Goal: Task Accomplishment & Management: Use online tool/utility

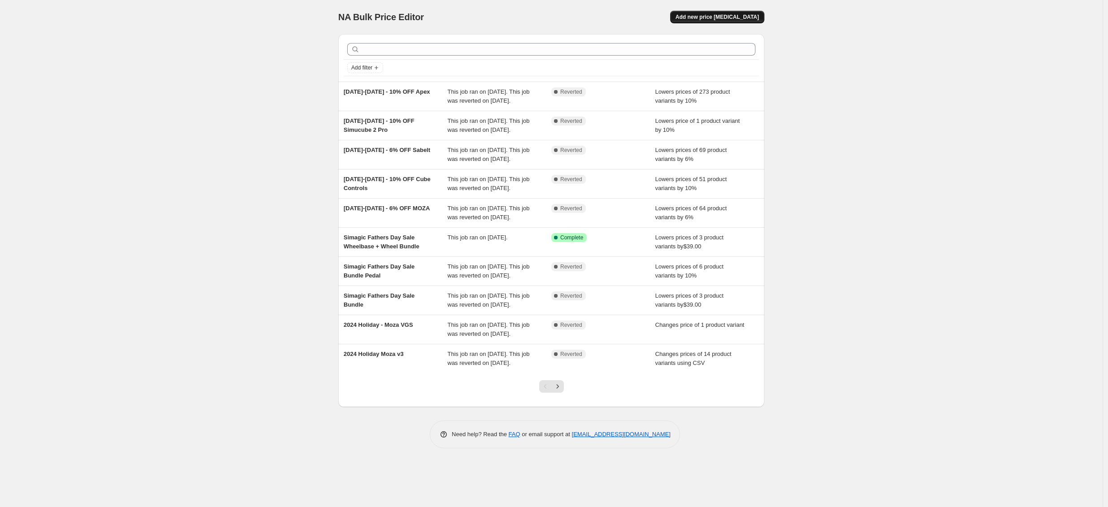
click at [738, 12] on button "Add new price [MEDICAL_DATA]" at bounding box center [717, 17] width 94 height 13
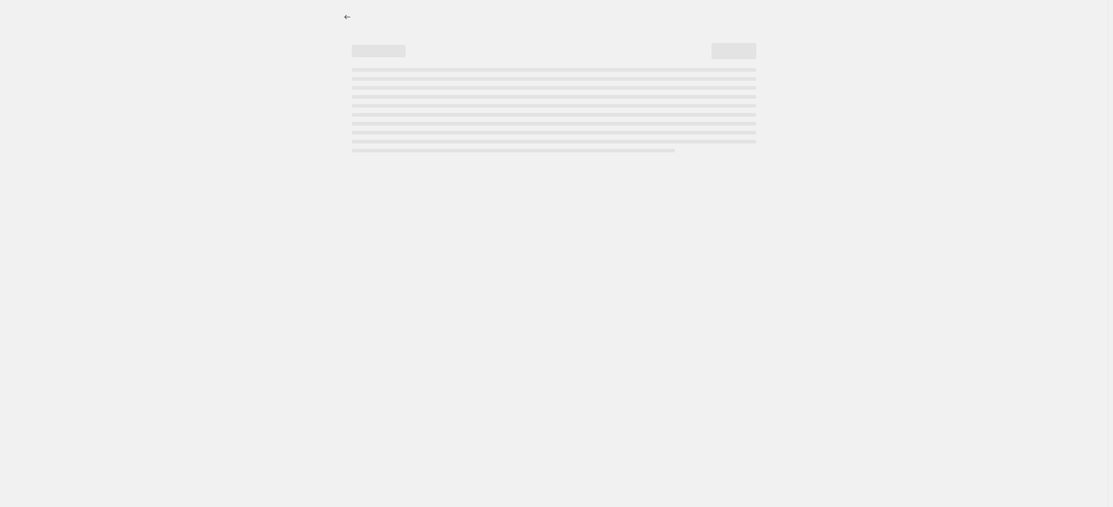
select select "percentage"
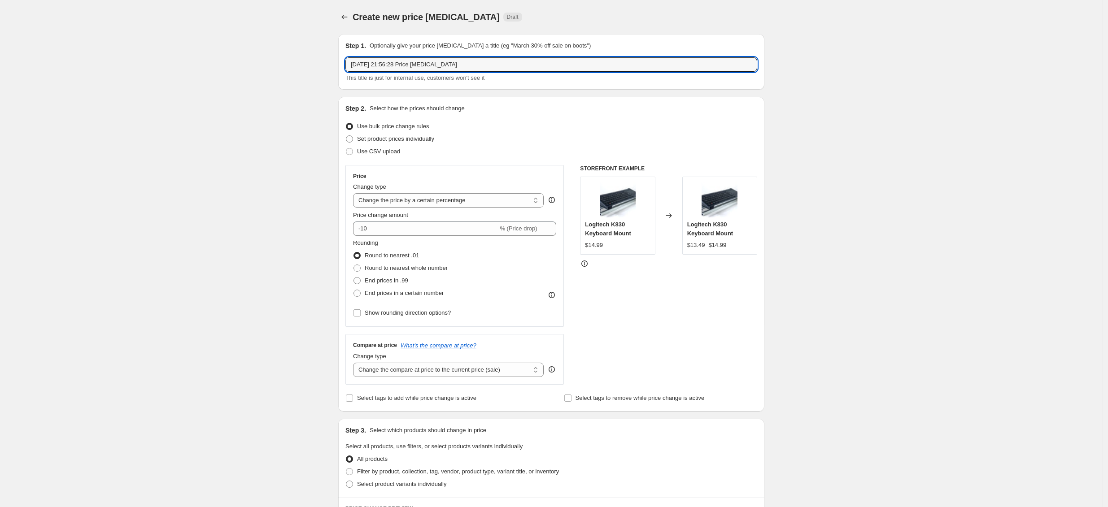
drag, startPoint x: 468, startPoint y: 64, endPoint x: 292, endPoint y: 61, distance: 176.8
click at [292, 61] on div "Create new price [MEDICAL_DATA]. This page is ready Create new price [MEDICAL_D…" at bounding box center [551, 449] width 1103 height 899
type input "BFCM 2025 - Simagic 10%"
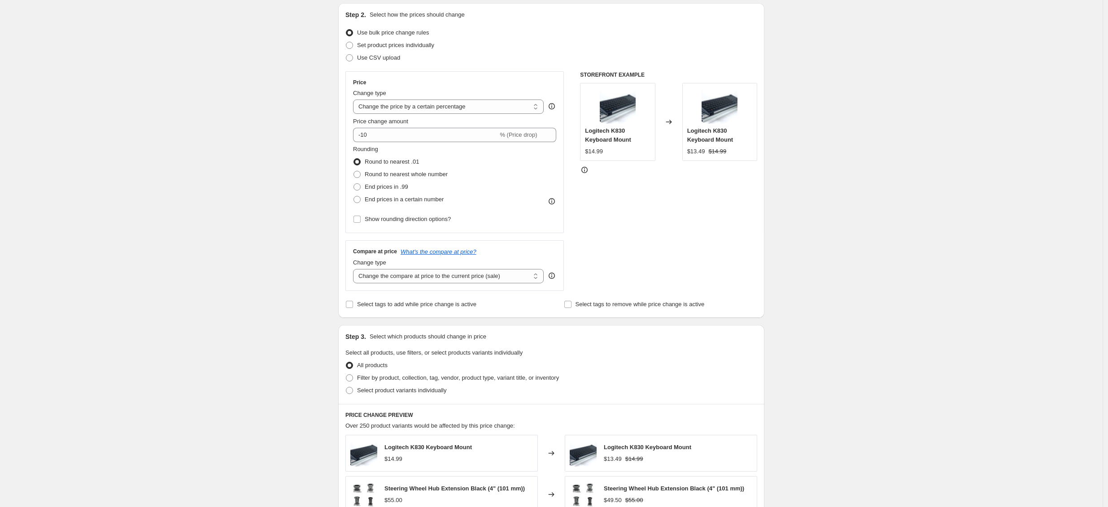
scroll to position [97, 0]
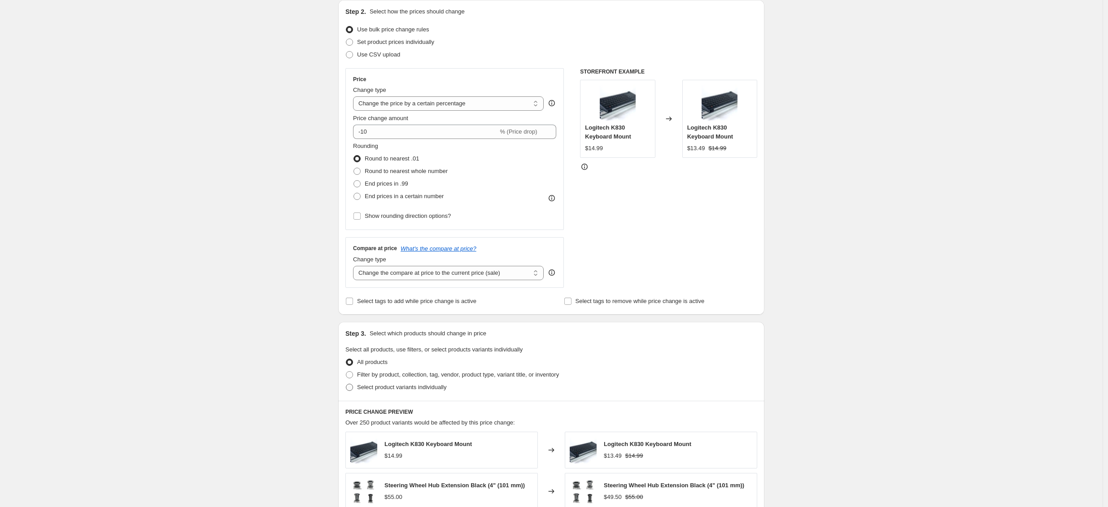
click at [400, 387] on span "Select product variants individually" at bounding box center [401, 387] width 89 height 7
click at [346, 384] on input "Select product variants individually" at bounding box center [346, 384] width 0 height 0
radio input "true"
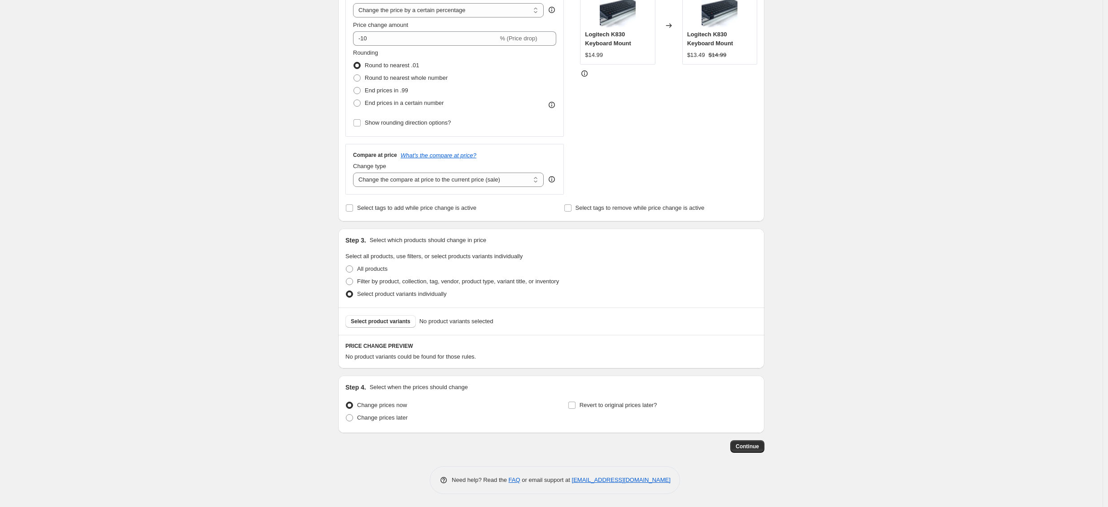
scroll to position [191, 0]
click at [373, 322] on span "Select product variants" at bounding box center [381, 321] width 60 height 7
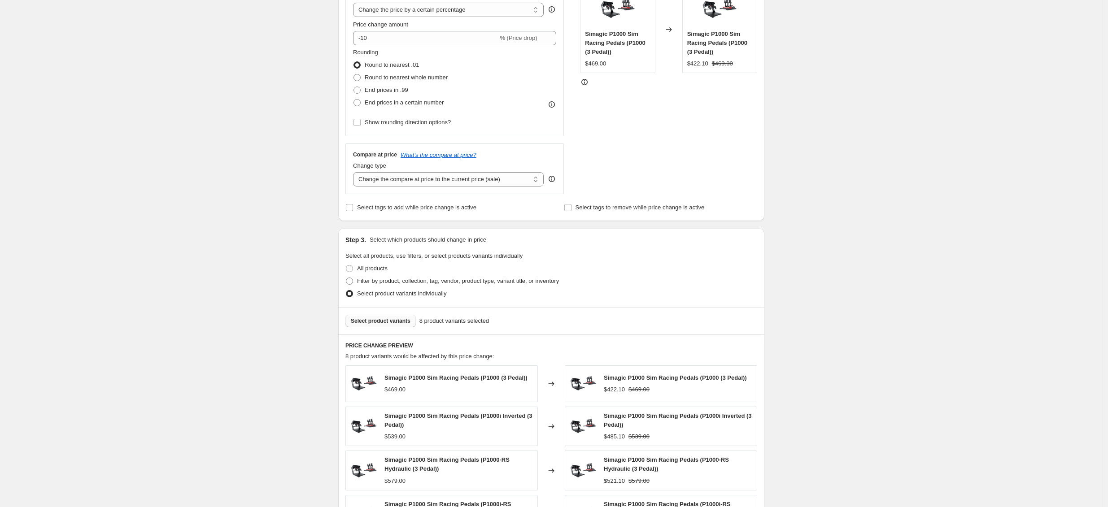
scroll to position [371, 0]
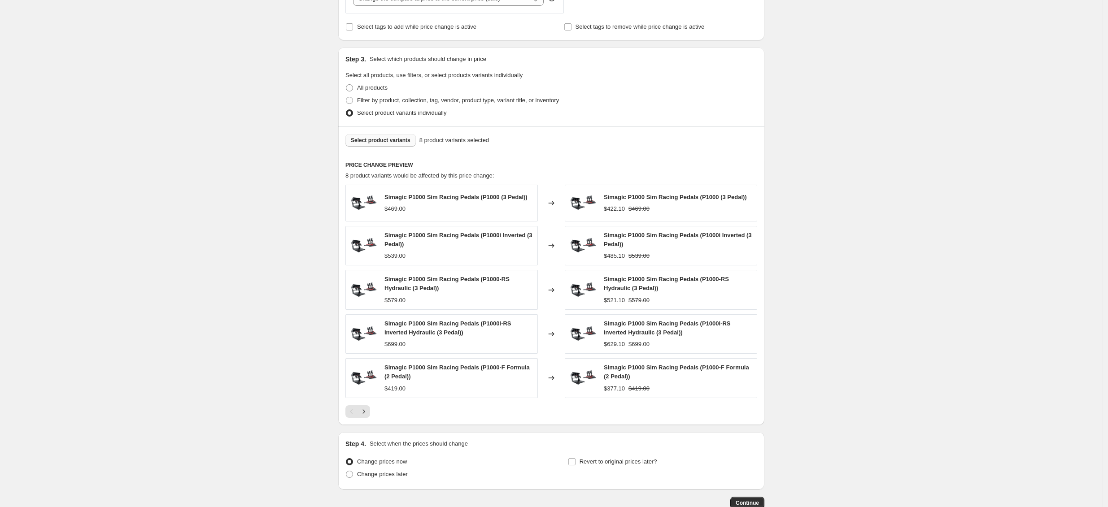
click at [394, 142] on span "Select product variants" at bounding box center [381, 140] width 60 height 7
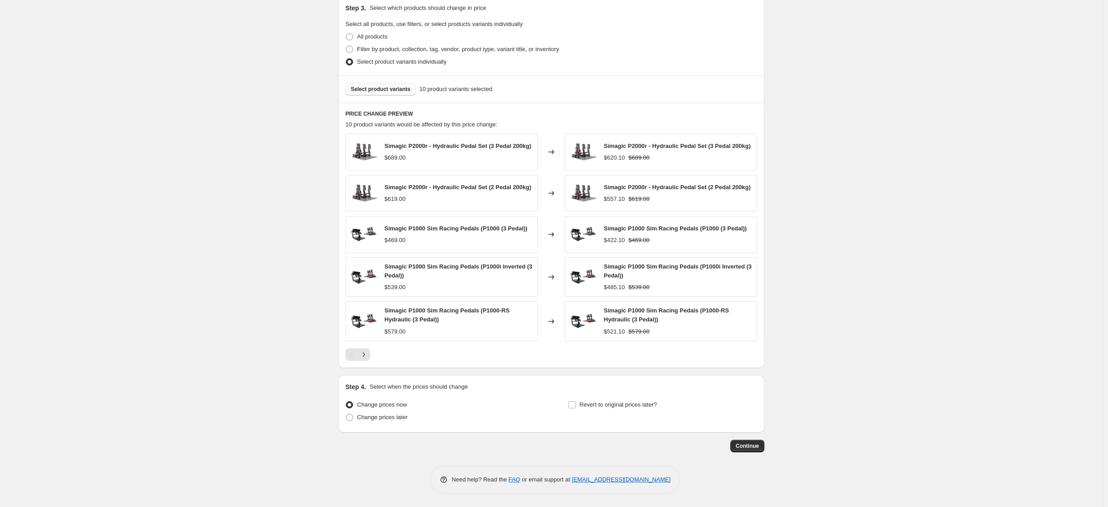
scroll to position [428, 0]
click at [397, 414] on span "Change prices later" at bounding box center [382, 417] width 51 height 7
click at [346, 414] on input "Change prices later" at bounding box center [346, 414] width 0 height 0
radio input "true"
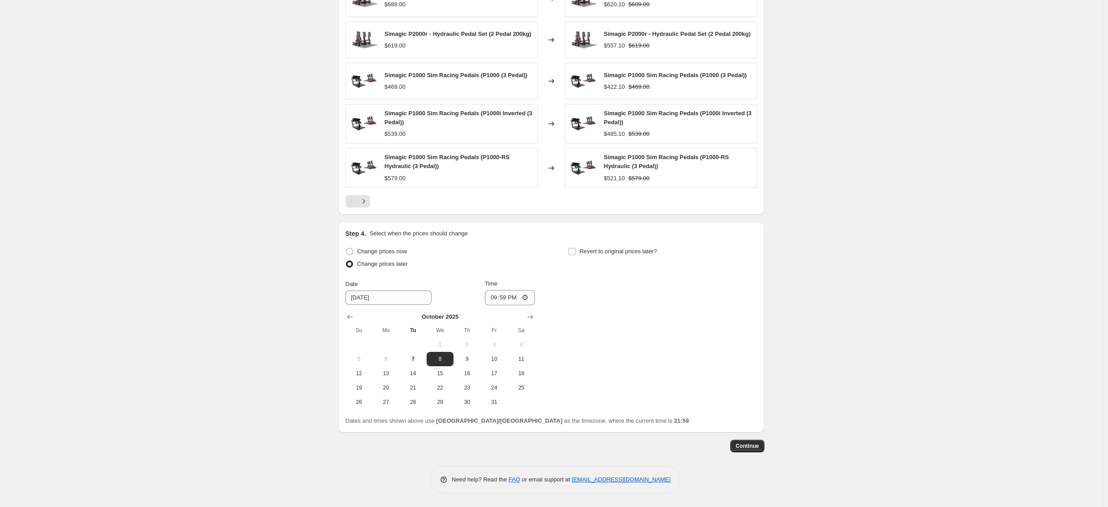
scroll to position [582, 0]
click at [532, 313] on icon "Show next month, November 2025" at bounding box center [530, 317] width 9 height 9
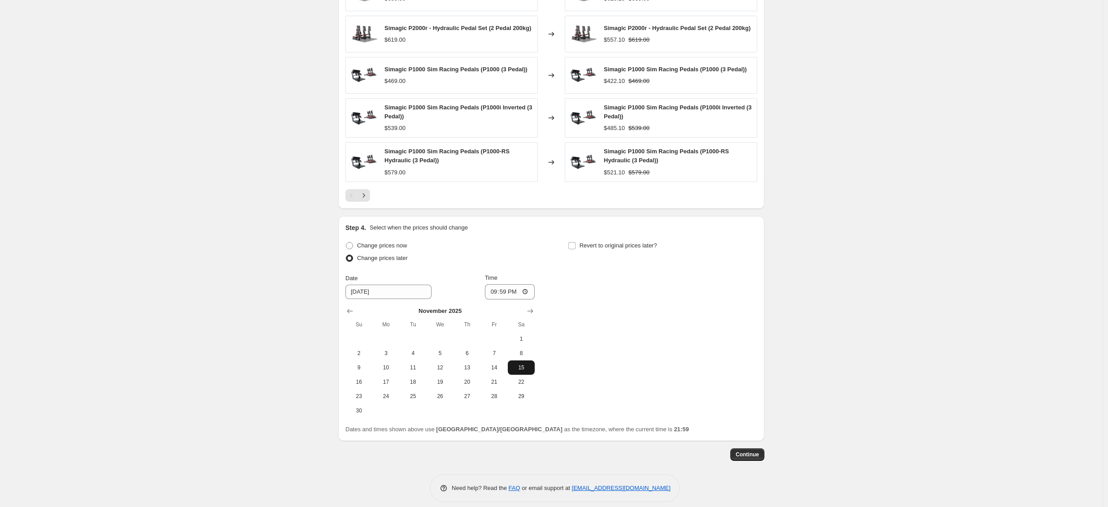
click at [519, 370] on span "15" at bounding box center [521, 367] width 20 height 7
type input "[DATE]"
click at [631, 249] on span "Revert to original prices later?" at bounding box center [619, 245] width 78 height 7
click at [575, 249] on input "Revert to original prices later?" at bounding box center [571, 245] width 7 height 7
checkbox input "true"
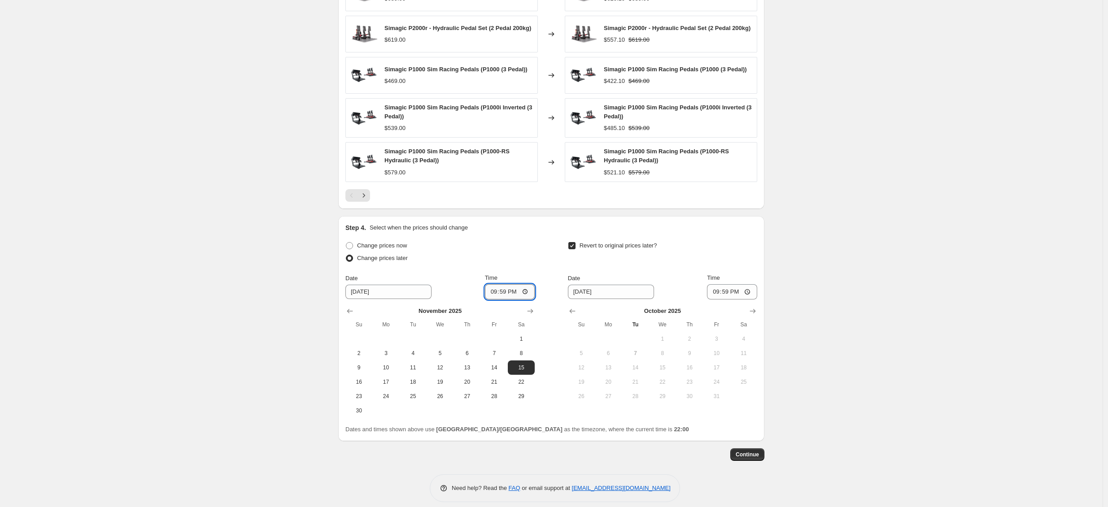
click at [514, 300] on input "21:59" at bounding box center [510, 291] width 50 height 15
click at [502, 300] on input "21:59" at bounding box center [510, 291] width 50 height 15
type input "00:00"
click at [507, 264] on div "Change prices later" at bounding box center [439, 258] width 189 height 13
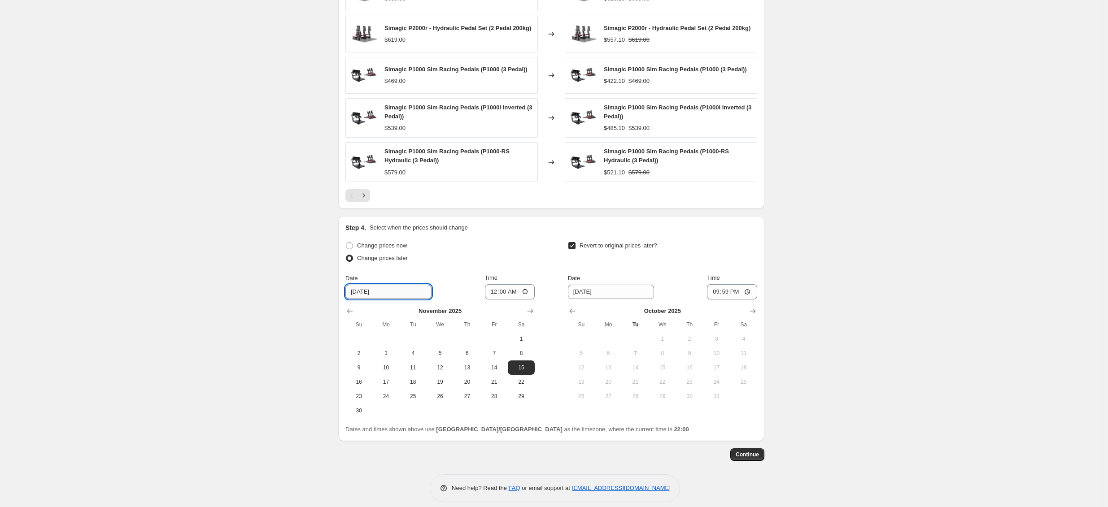
click at [373, 298] on input "[DATE]" at bounding box center [388, 292] width 86 height 14
click at [381, 299] on input "[DATE]" at bounding box center [388, 292] width 86 height 14
click at [366, 298] on input "[DATE]" at bounding box center [388, 292] width 86 height 14
click at [503, 295] on input "00:00" at bounding box center [510, 291] width 50 height 15
type input "[DATE]"
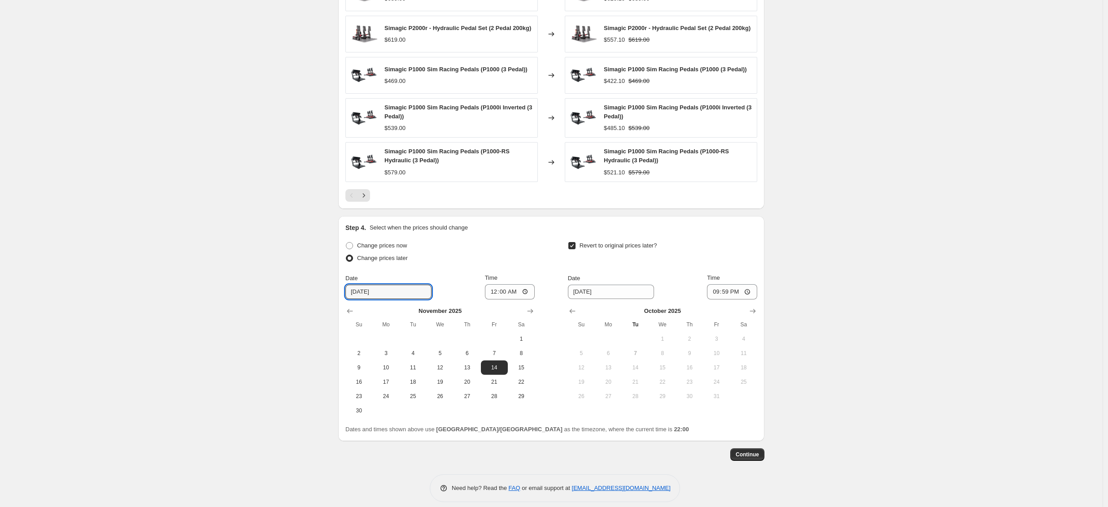
click at [478, 299] on div "Date [DATE] Time 00:00" at bounding box center [439, 287] width 189 height 26
click at [506, 294] on input "00:00" at bounding box center [510, 291] width 50 height 15
type input "06:00"
click at [566, 245] on div "Change prices now Change prices later Date [DATE] Time 06:00 [DATE] Su Mo Tu We…" at bounding box center [551, 329] width 412 height 179
click at [736, 298] on input "21:59" at bounding box center [732, 291] width 50 height 15
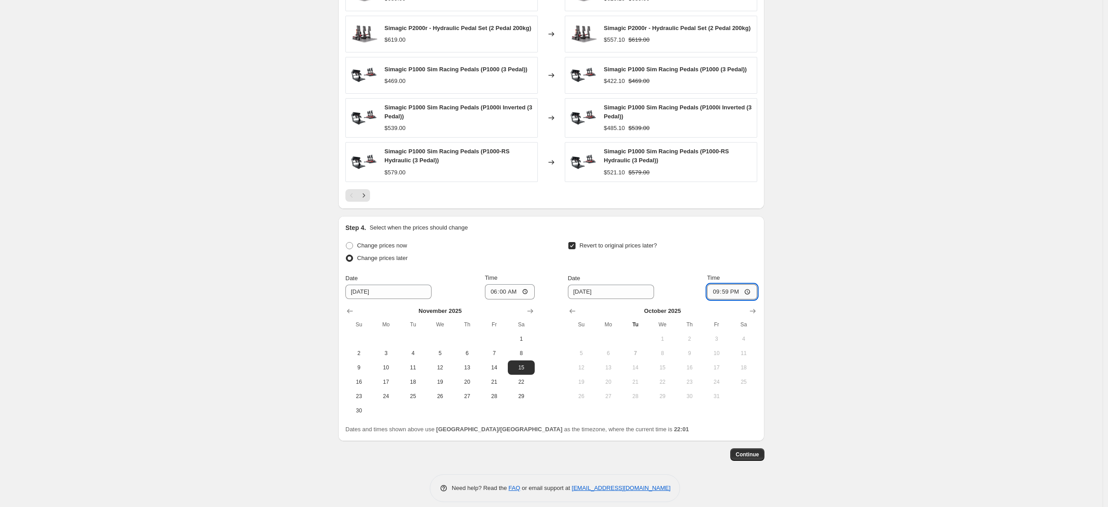
click at [720, 299] on input "21:59" at bounding box center [732, 291] width 50 height 15
click at [723, 297] on input "21:59" at bounding box center [732, 291] width 50 height 15
type input "06:00"
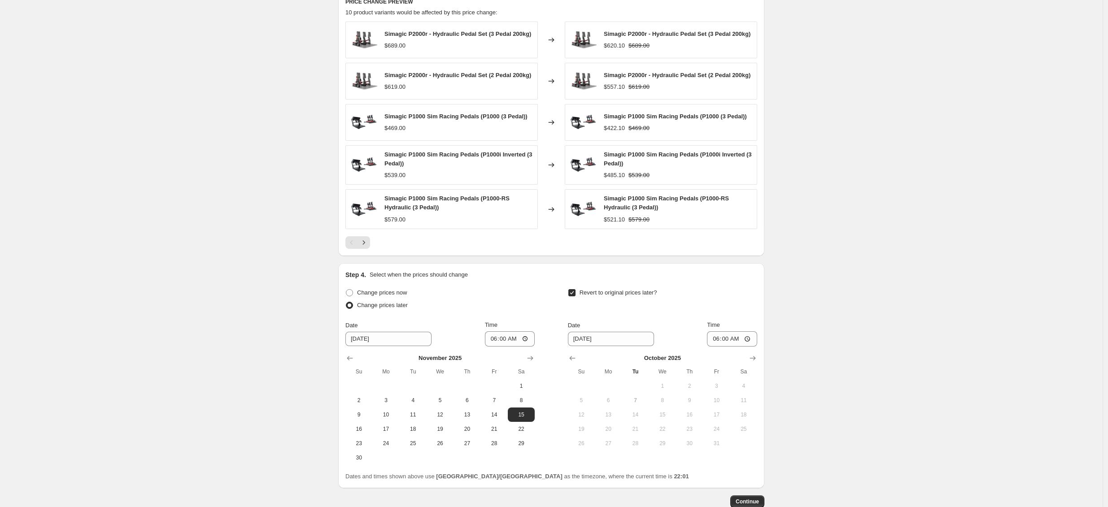
scroll to position [596, 0]
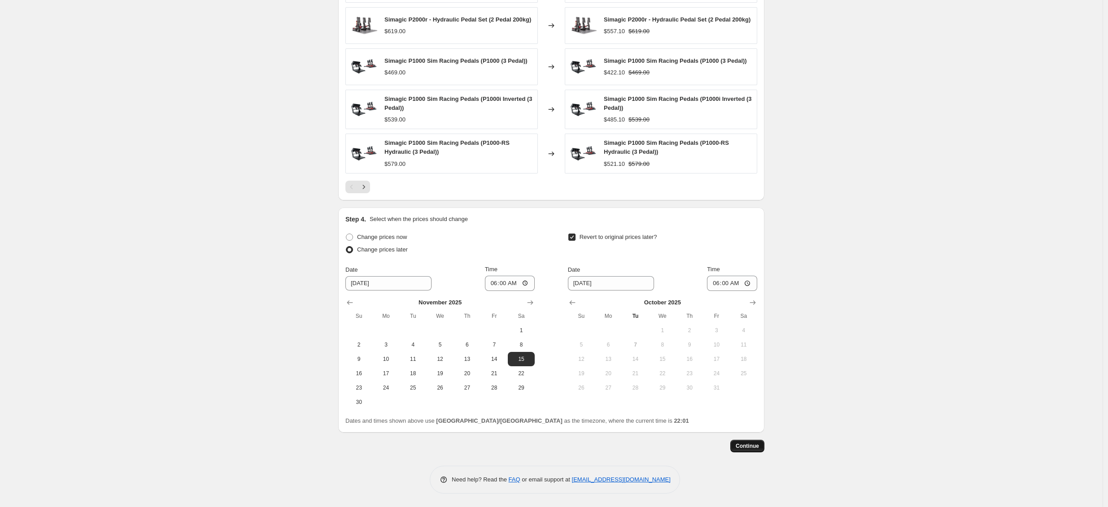
click at [764, 446] on button "Continue" at bounding box center [747, 446] width 34 height 13
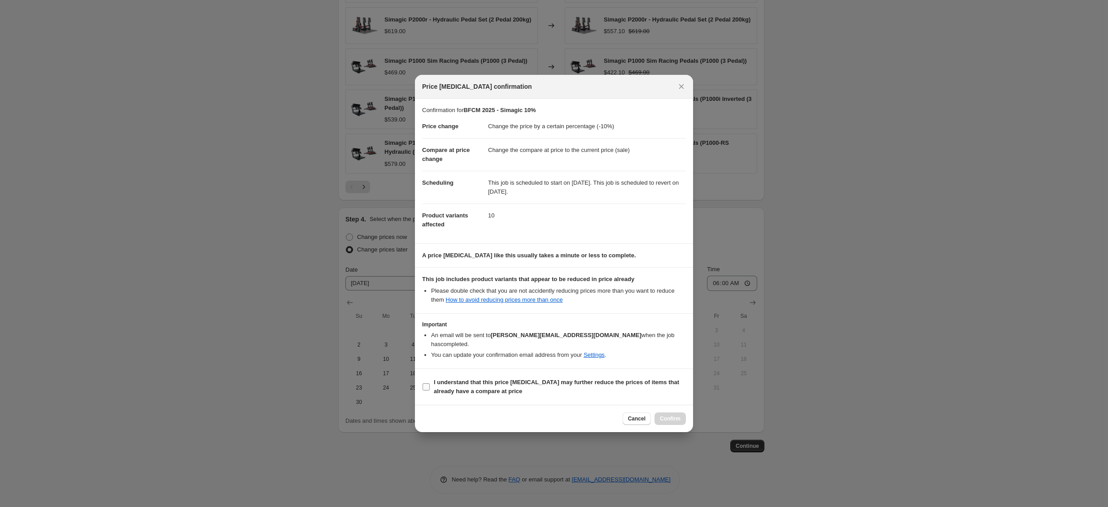
click at [494, 380] on b "I understand that this price [MEDICAL_DATA] may further reduce the prices of it…" at bounding box center [556, 387] width 245 height 16
click at [430, 384] on input "I understand that this price [MEDICAL_DATA] may further reduce the prices of it…" at bounding box center [426, 387] width 7 height 7
checkbox input "true"
click at [665, 413] on button "Confirm" at bounding box center [669, 419] width 31 height 13
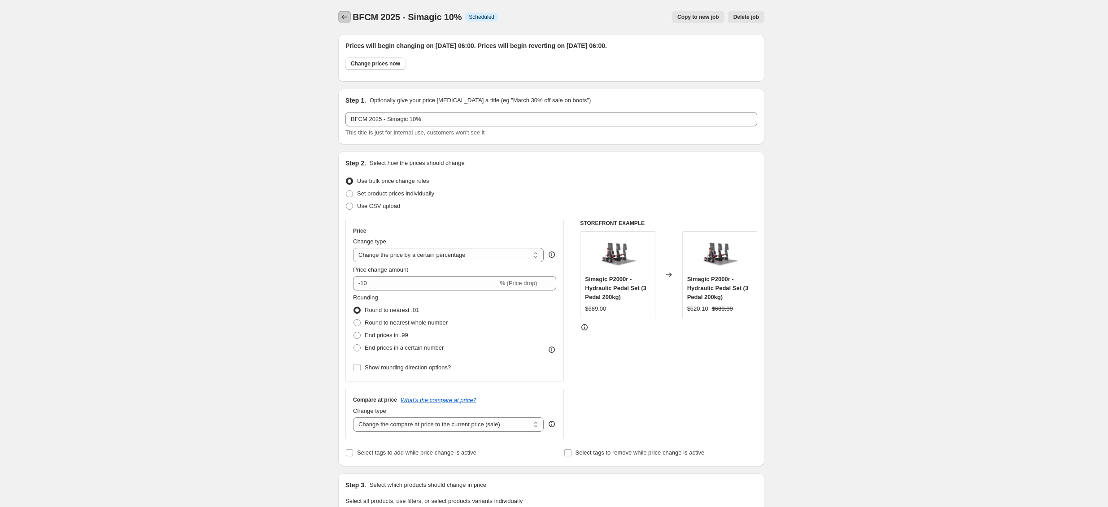
click at [344, 19] on icon "Price change jobs" at bounding box center [344, 17] width 9 height 9
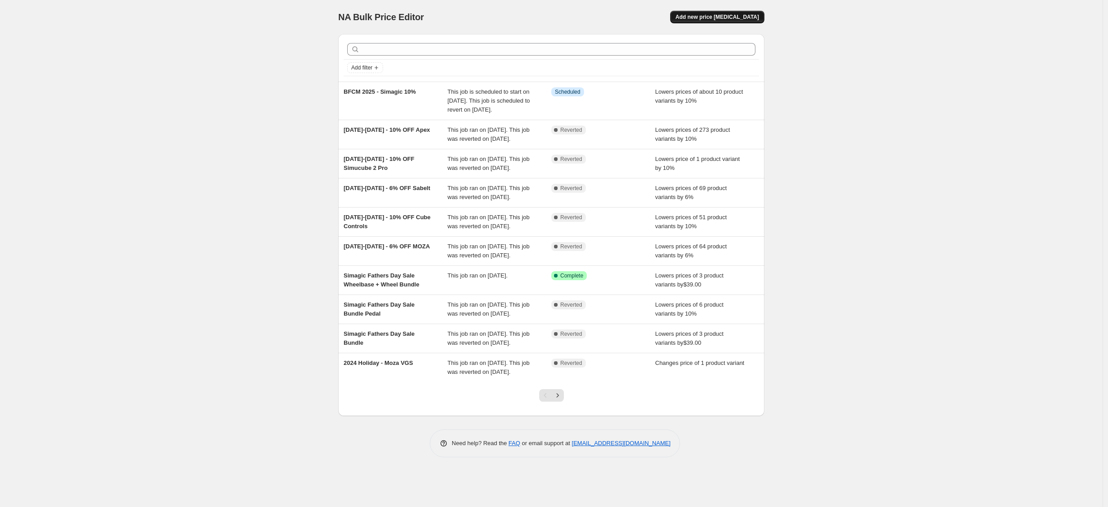
click at [715, 19] on span "Add new price [MEDICAL_DATA]" at bounding box center [717, 16] width 83 height 7
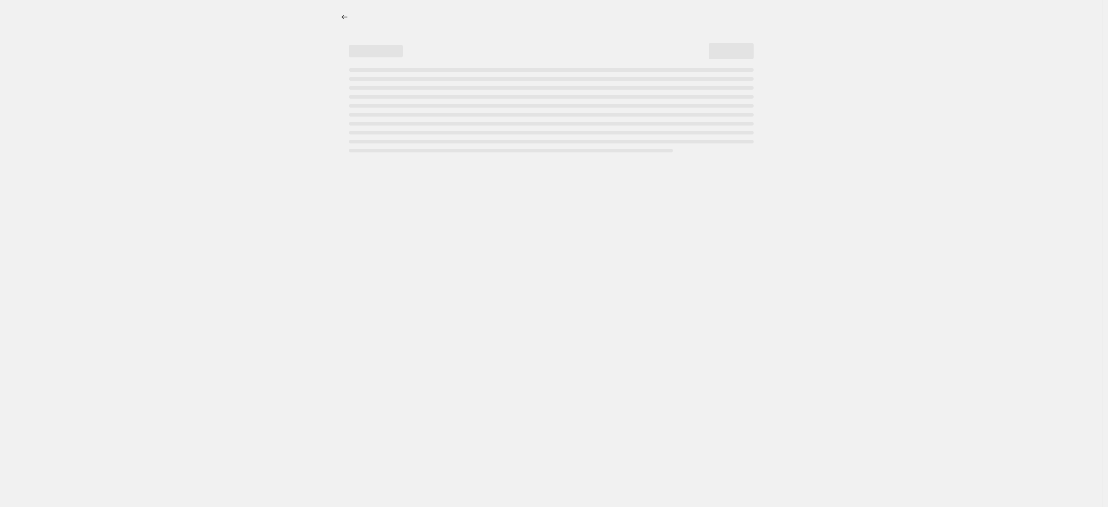
select select "percentage"
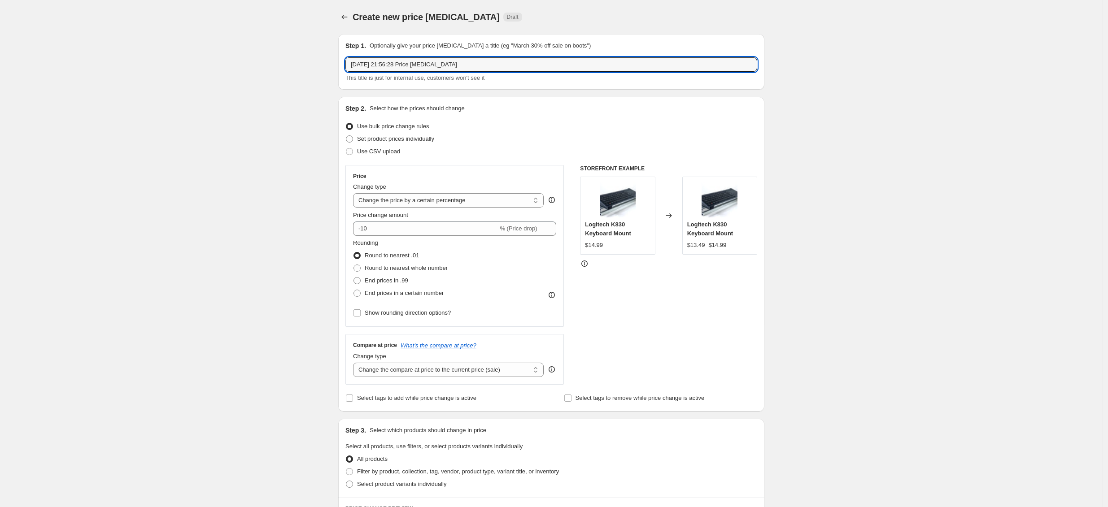
drag, startPoint x: 489, startPoint y: 65, endPoint x: 350, endPoint y: 56, distance: 139.3
click at [360, 65] on input "[DATE] 21:56:28 Price [MEDICAL_DATA]" at bounding box center [551, 64] width 412 height 14
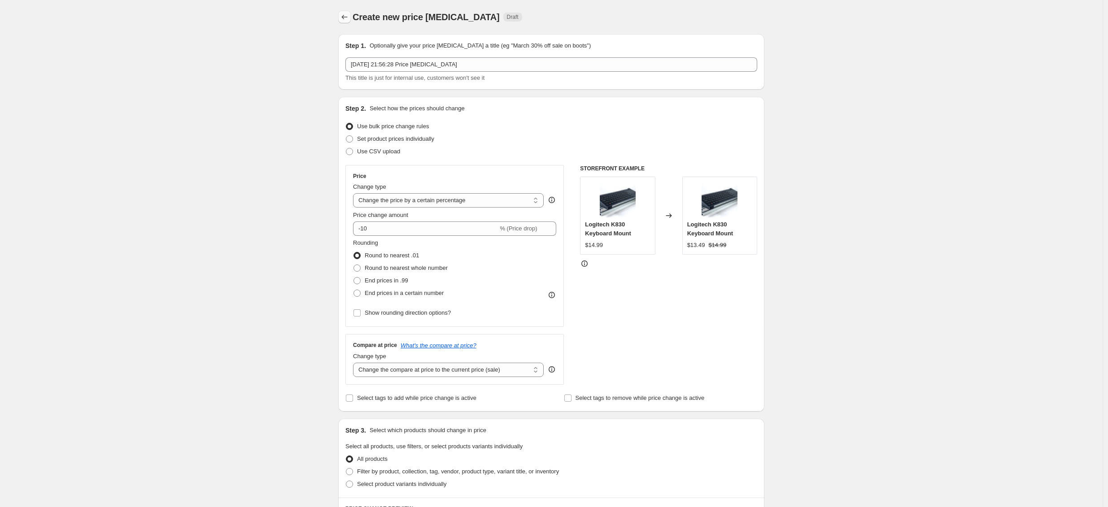
click at [349, 16] on icon "Price change jobs" at bounding box center [344, 17] width 9 height 9
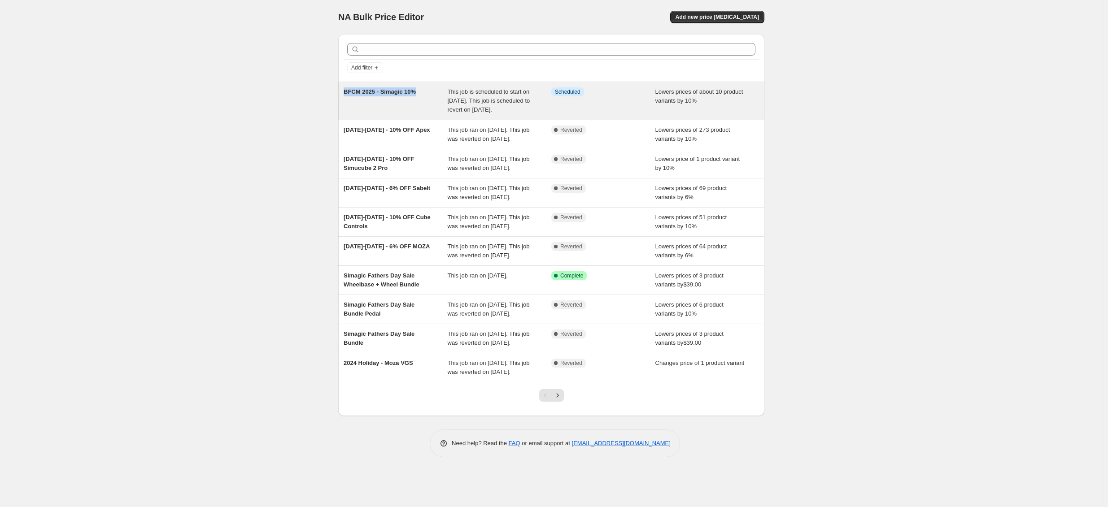
drag, startPoint x: 428, startPoint y: 94, endPoint x: 345, endPoint y: 93, distance: 83.4
click at [345, 93] on div "BFCM 2025 - Simagic 10% This job is scheduled to start on [DATE]. This job is s…" at bounding box center [551, 101] width 426 height 38
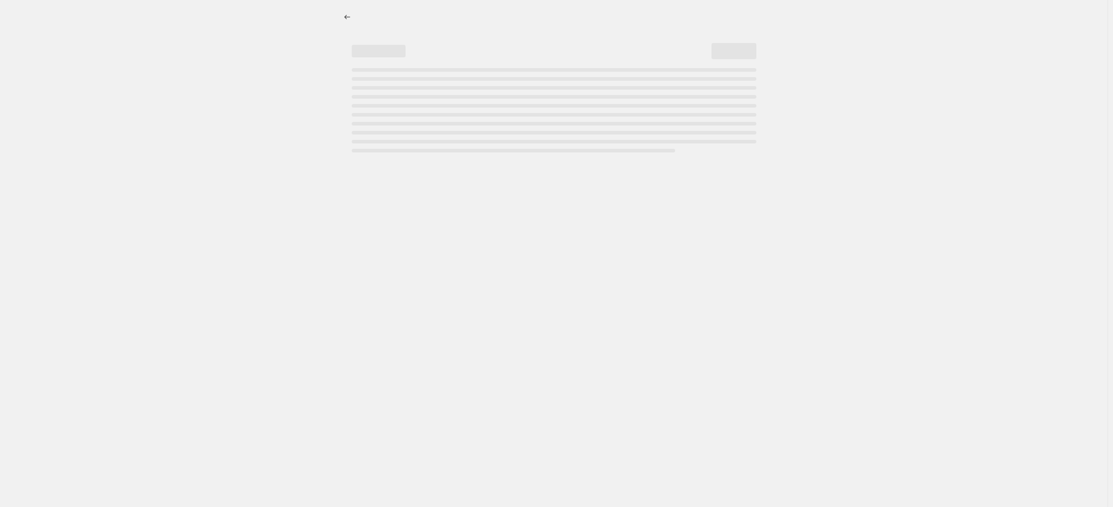
select select "percentage"
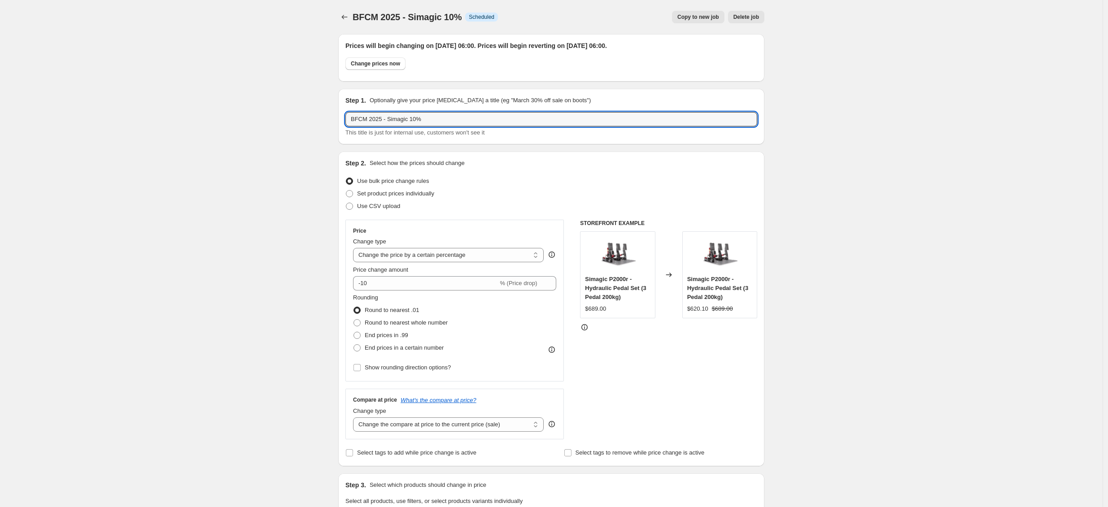
drag, startPoint x: 413, startPoint y: 120, endPoint x: 348, endPoint y: 110, distance: 65.8
click at [349, 14] on icon "Price change jobs" at bounding box center [344, 17] width 9 height 9
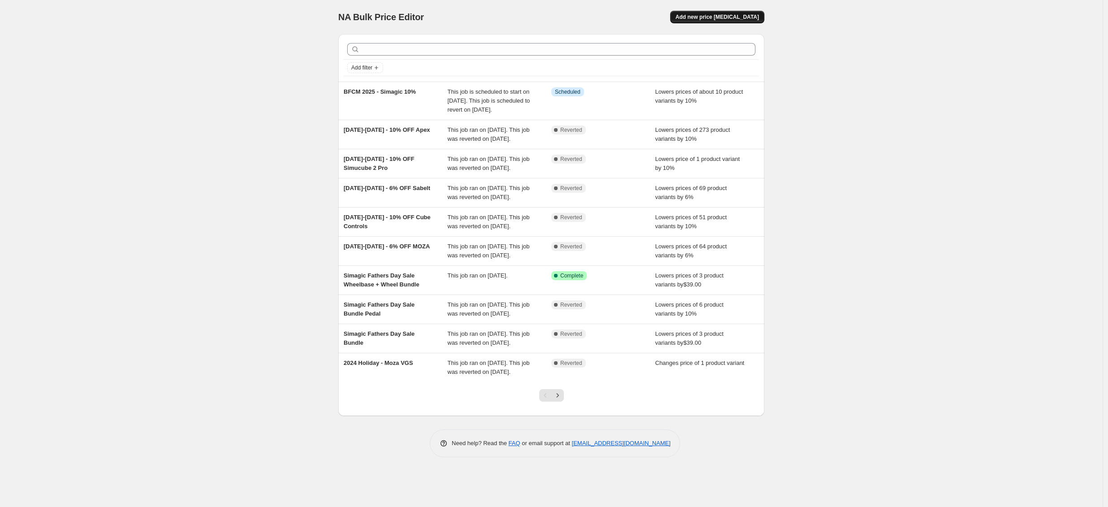
click at [714, 17] on span "Add new price [MEDICAL_DATA]" at bounding box center [717, 16] width 83 height 7
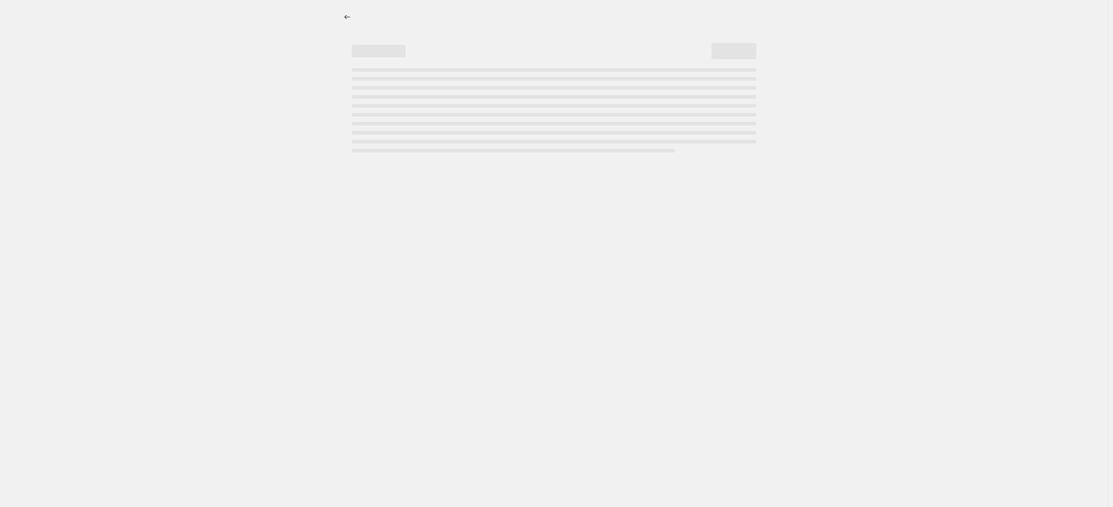
select select "percentage"
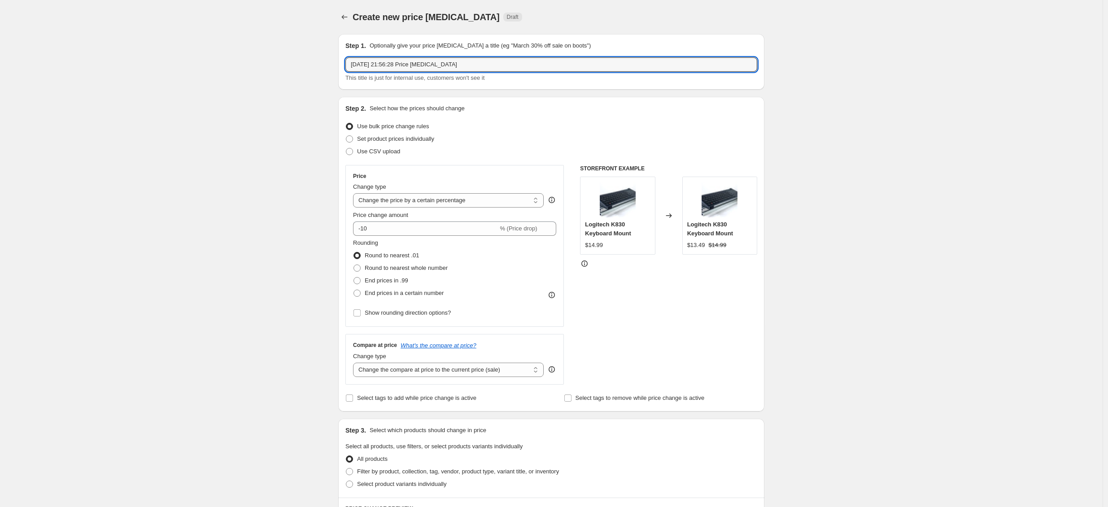
drag, startPoint x: 382, startPoint y: 68, endPoint x: 271, endPoint y: 73, distance: 110.9
click at [271, 73] on div "Create new price [MEDICAL_DATA]. This page is ready Create new price [MEDICAL_D…" at bounding box center [551, 449] width 1103 height 899
drag, startPoint x: 451, startPoint y: 69, endPoint x: 287, endPoint y: 67, distance: 164.6
click at [287, 67] on div "Create new price [MEDICAL_DATA]. This page is ready Create new price [MEDICAL_D…" at bounding box center [551, 449] width 1103 height 899
paste input "BFCM 2025 - Simagic 10%"
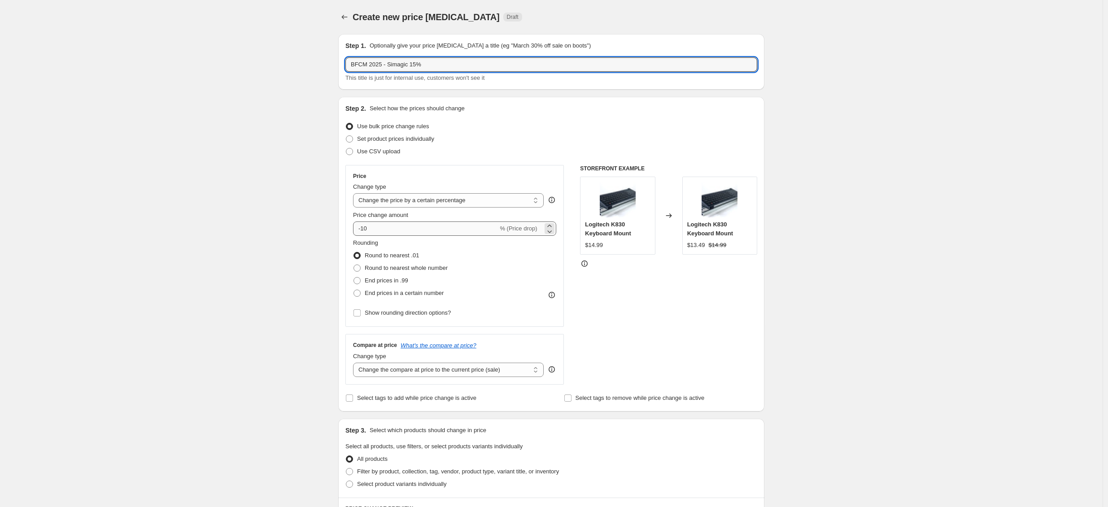
type input "BFCM 2025 - Simagic 15%"
click at [387, 225] on input "-10" at bounding box center [425, 229] width 145 height 14
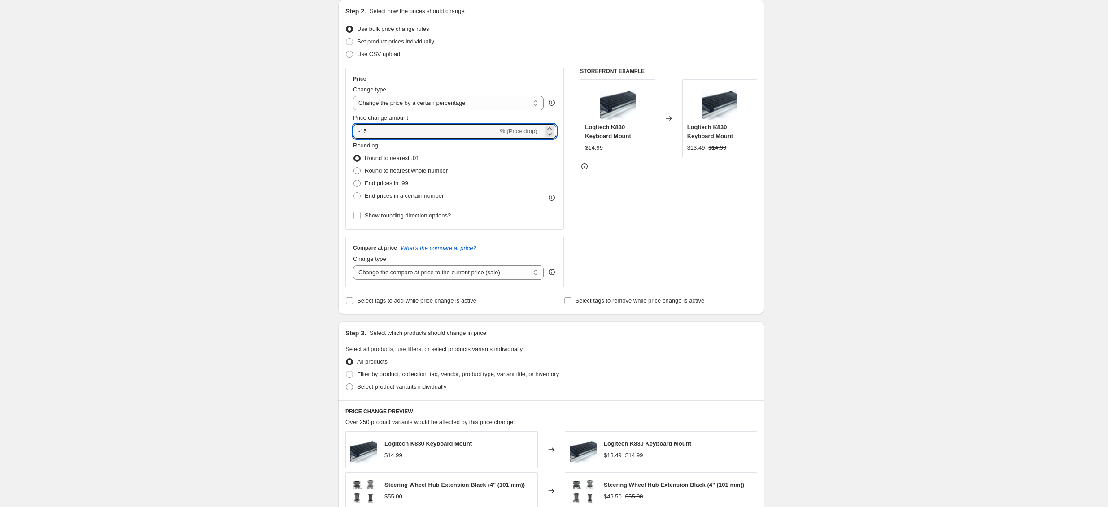
scroll to position [138, 0]
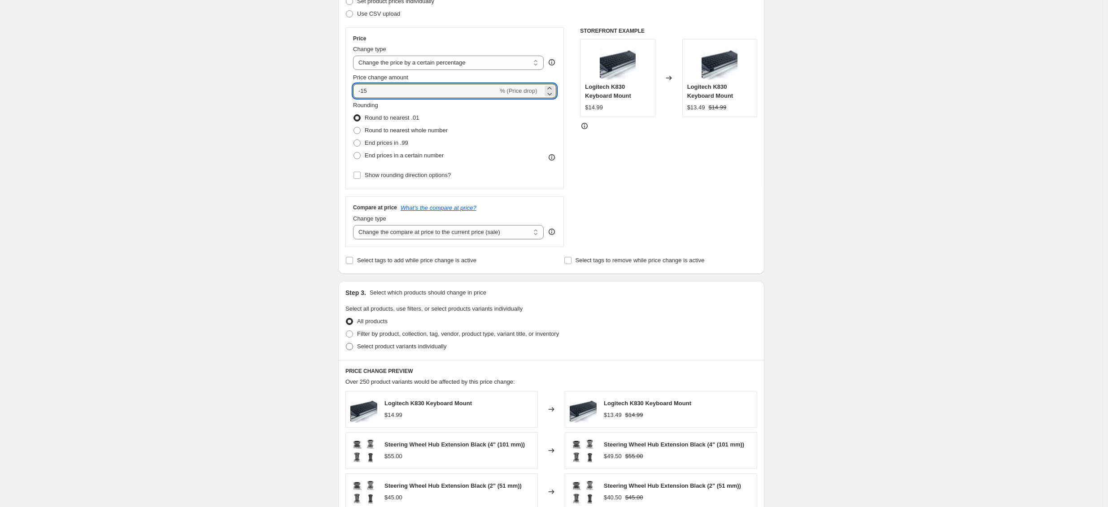
type input "-15"
click at [397, 344] on span "Select product variants individually" at bounding box center [401, 346] width 89 height 7
click at [346, 344] on input "Select product variants individually" at bounding box center [346, 343] width 0 height 0
radio input "true"
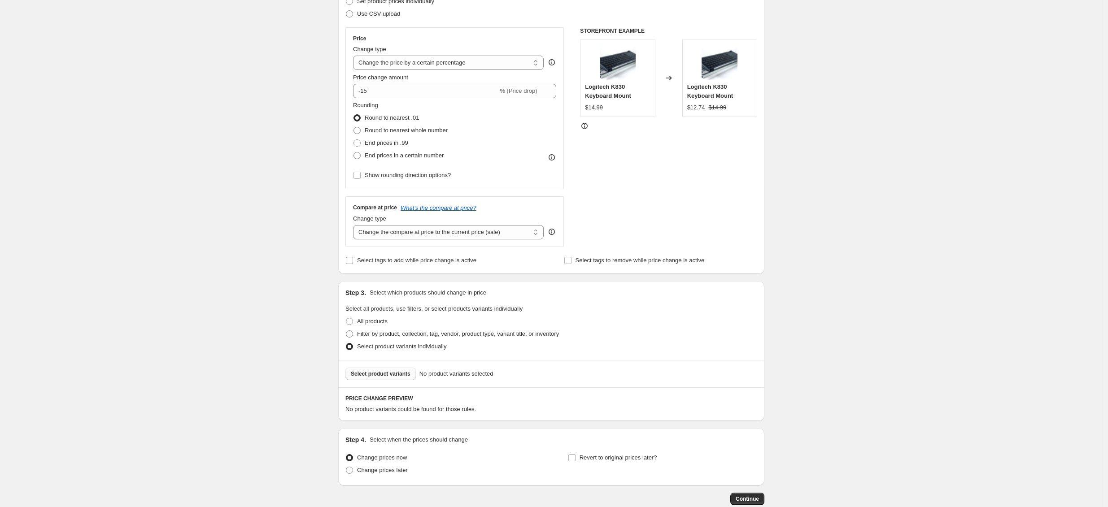
click at [408, 373] on span "Select product variants" at bounding box center [381, 374] width 60 height 7
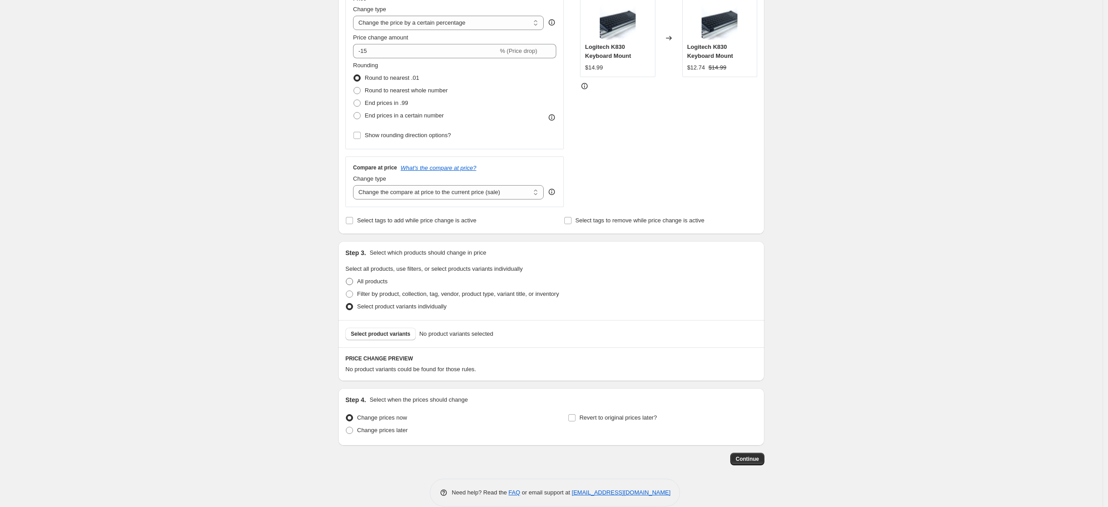
scroll to position [155, 0]
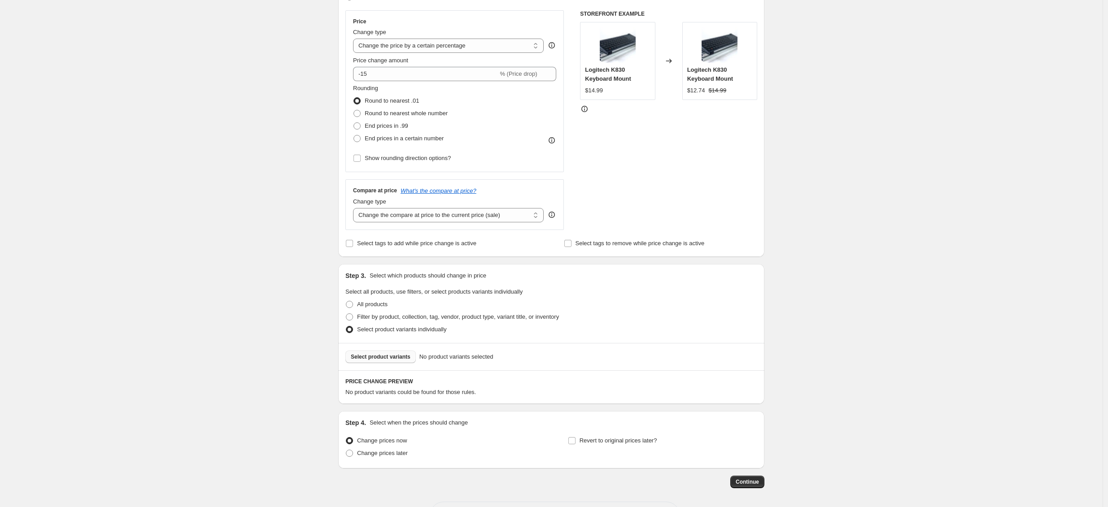
click at [388, 357] on span "Select product variants" at bounding box center [381, 356] width 60 height 7
